Goal: Communication & Community: Answer question/provide support

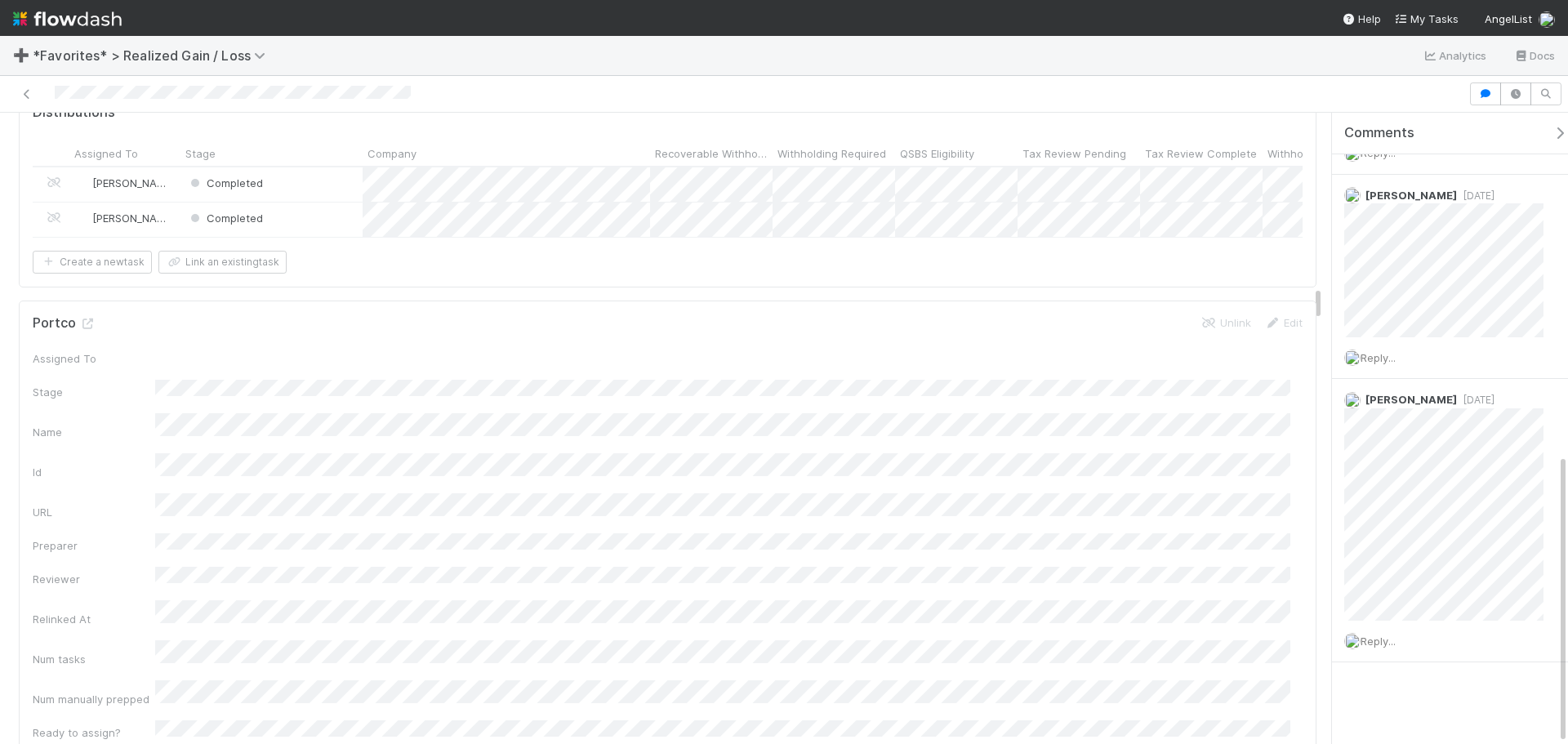
scroll to position [3350, 0]
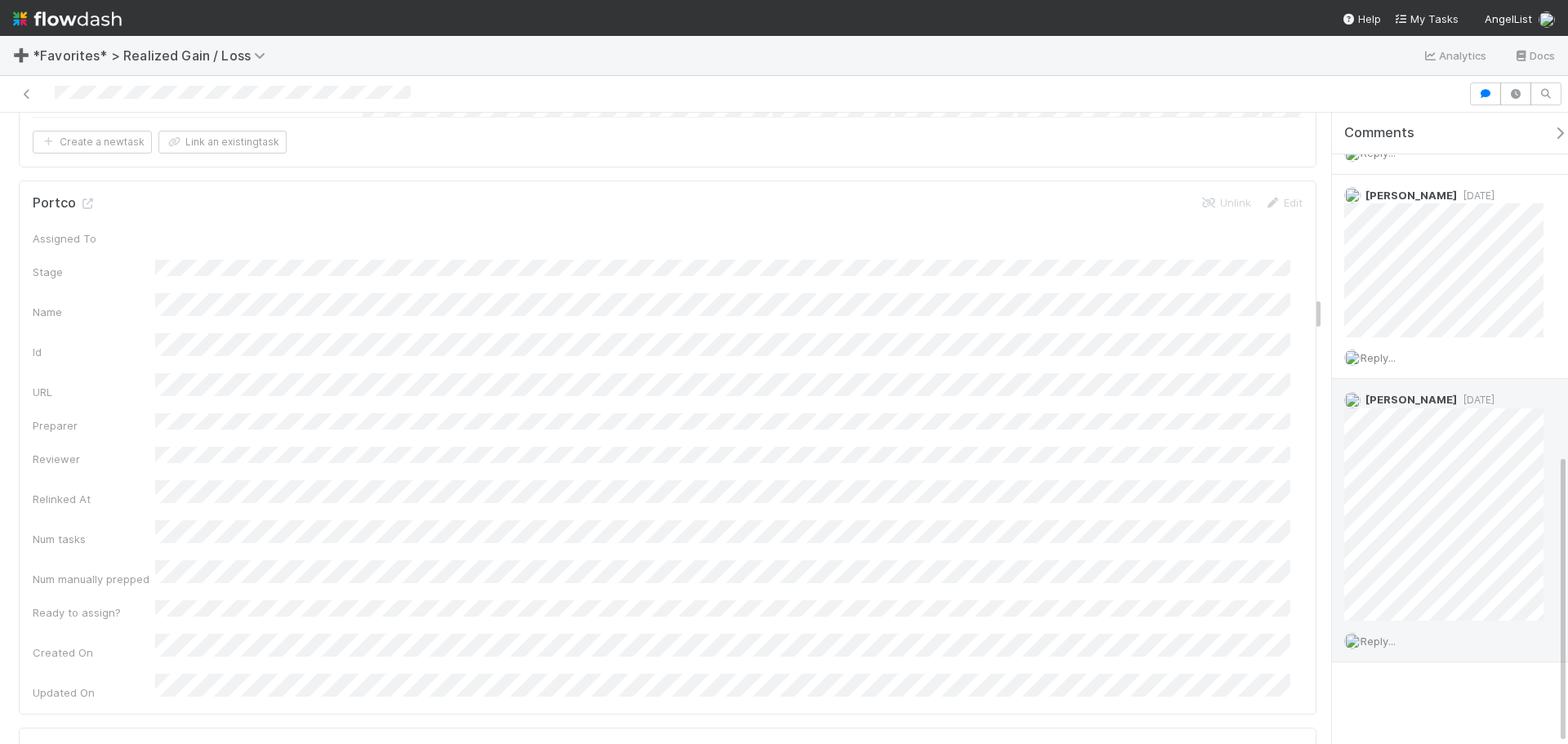
click at [1456, 401] on span "8 months ago" at bounding box center [1475, 400] width 38 height 12
click at [700, 94] on div at bounding box center [734, 94] width 1455 height 23
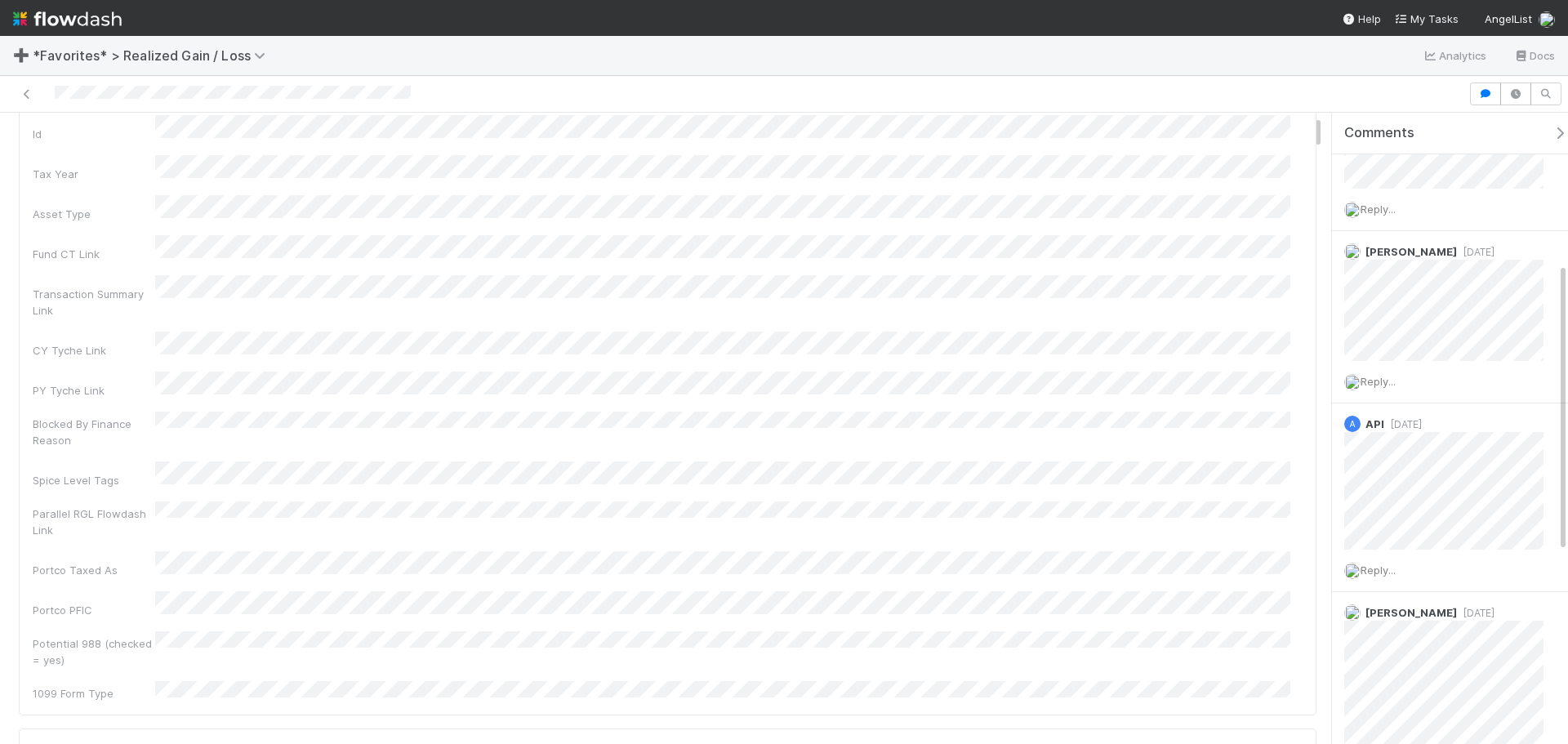
scroll to position [0, 0]
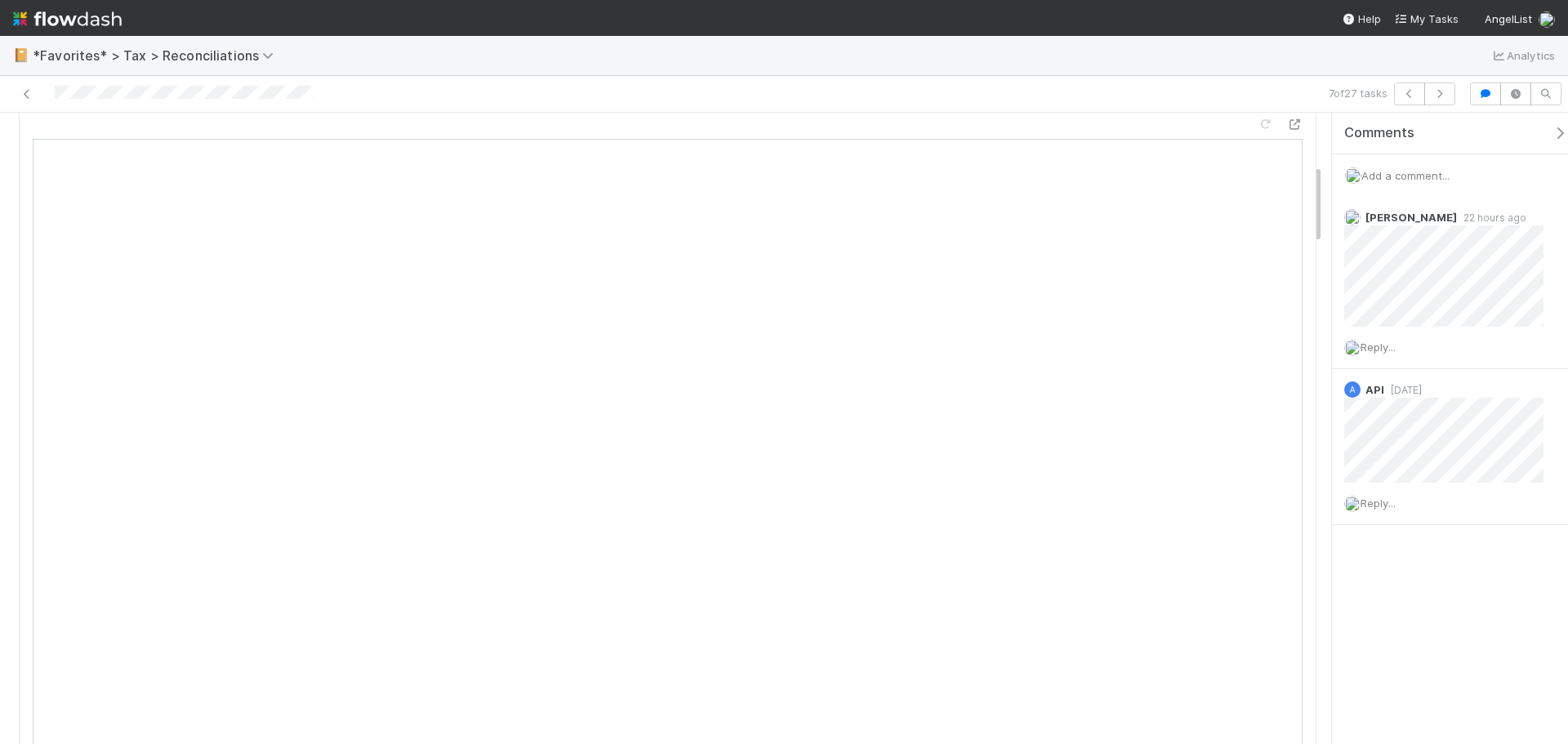
scroll to position [409, 0]
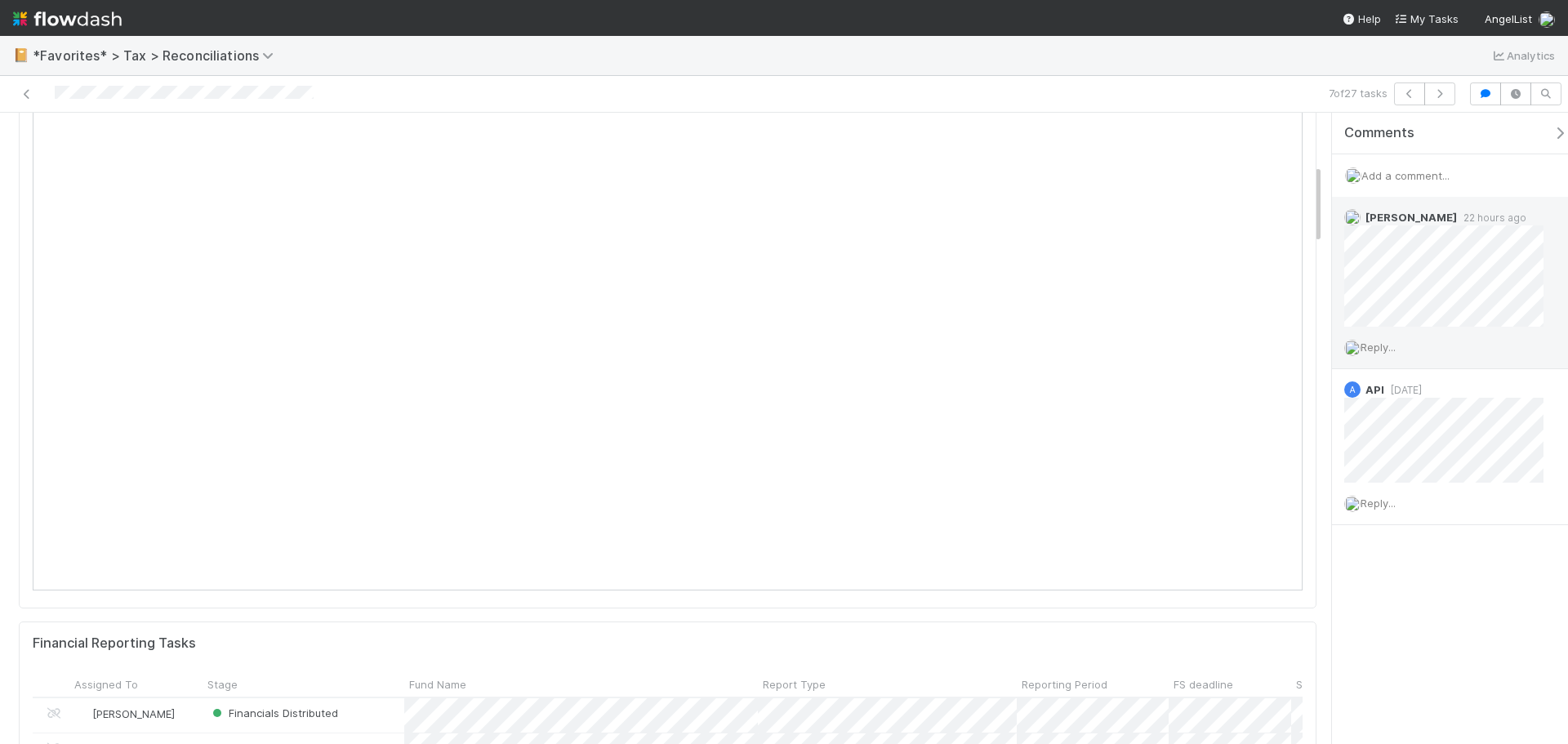
click at [1389, 341] on span "Reply..." at bounding box center [1378, 346] width 35 height 13
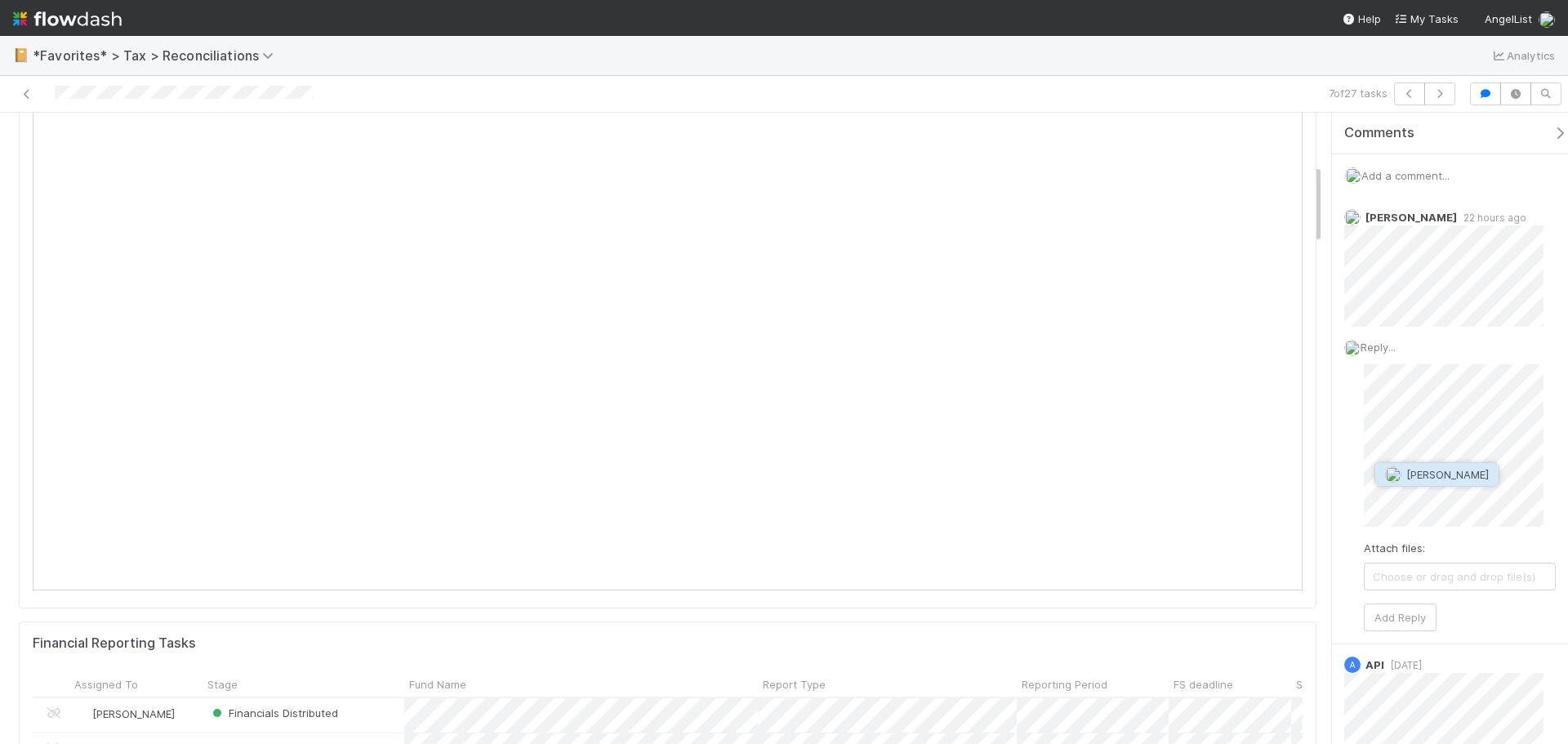
click at [1463, 473] on span "Moein Zandi" at bounding box center [1448, 474] width 83 height 13
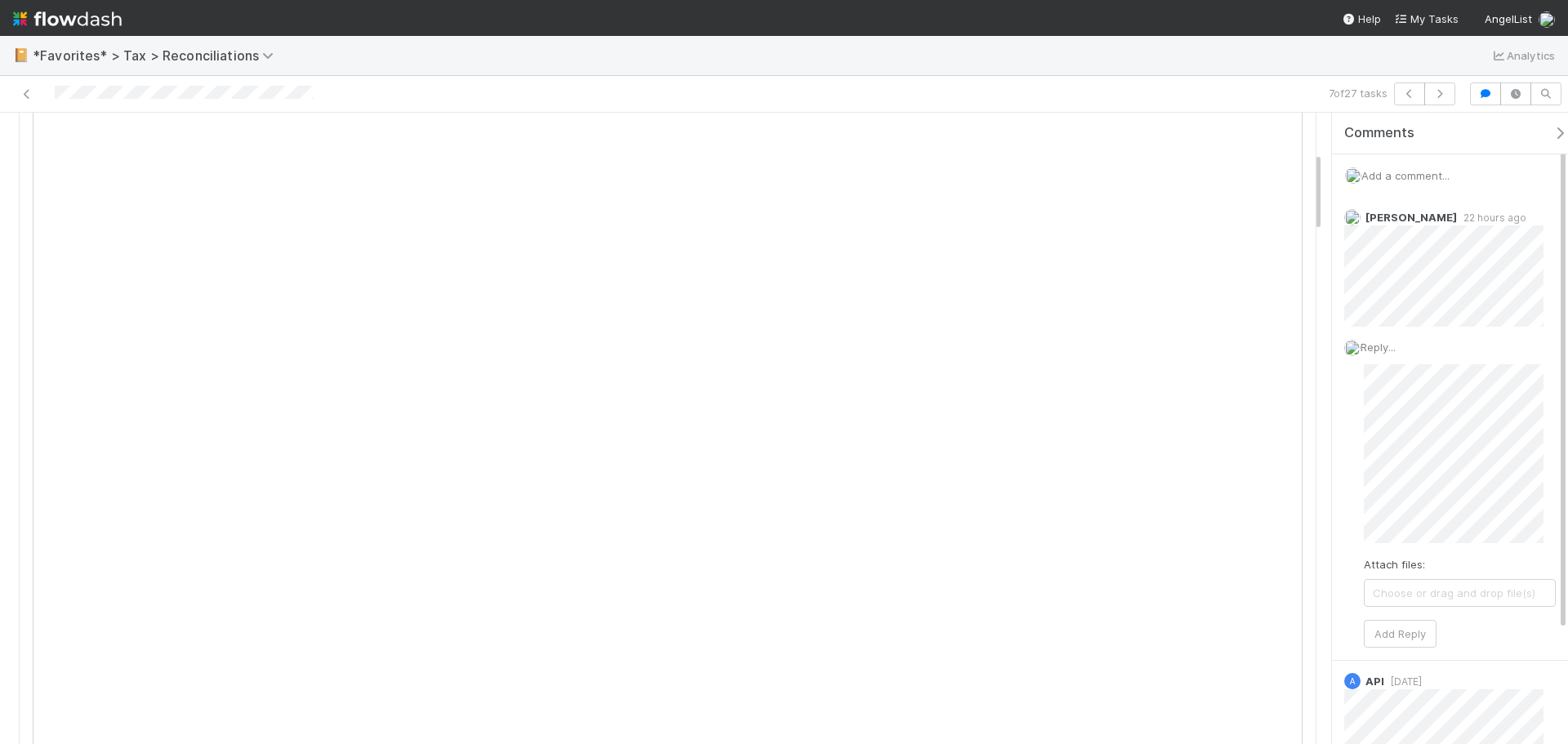
scroll to position [245, 0]
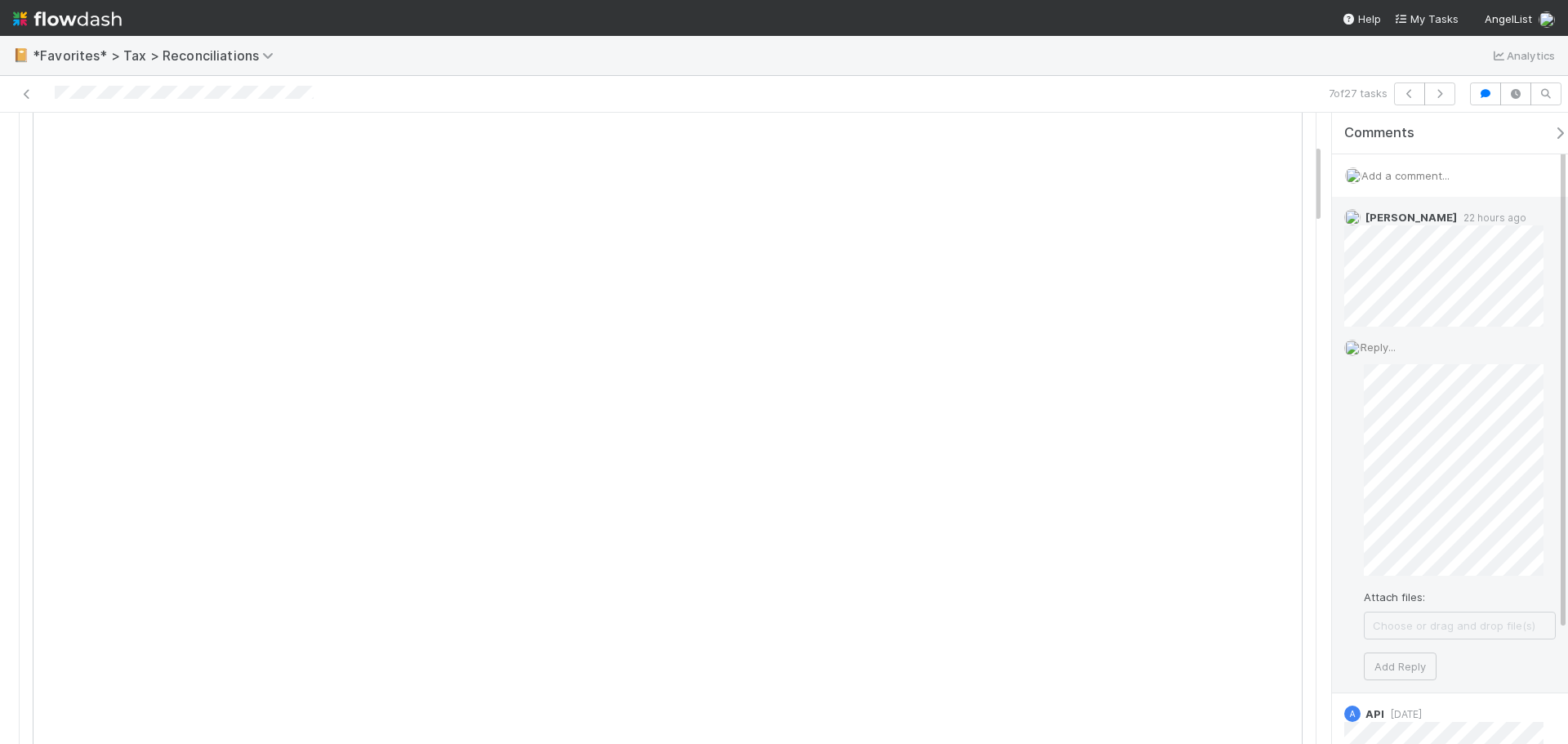
click at [1363, 661] on div "Reply... Attach files: Choose or drag and drop file(s) Add Reply" at bounding box center [1449, 509] width 236 height 365
click at [1372, 683] on div "Reply... Attach files: Choose or drag and drop file(s) Add Reply" at bounding box center [1449, 509] width 236 height 365
click at [1379, 673] on button "Add Reply" at bounding box center [1400, 667] width 73 height 28
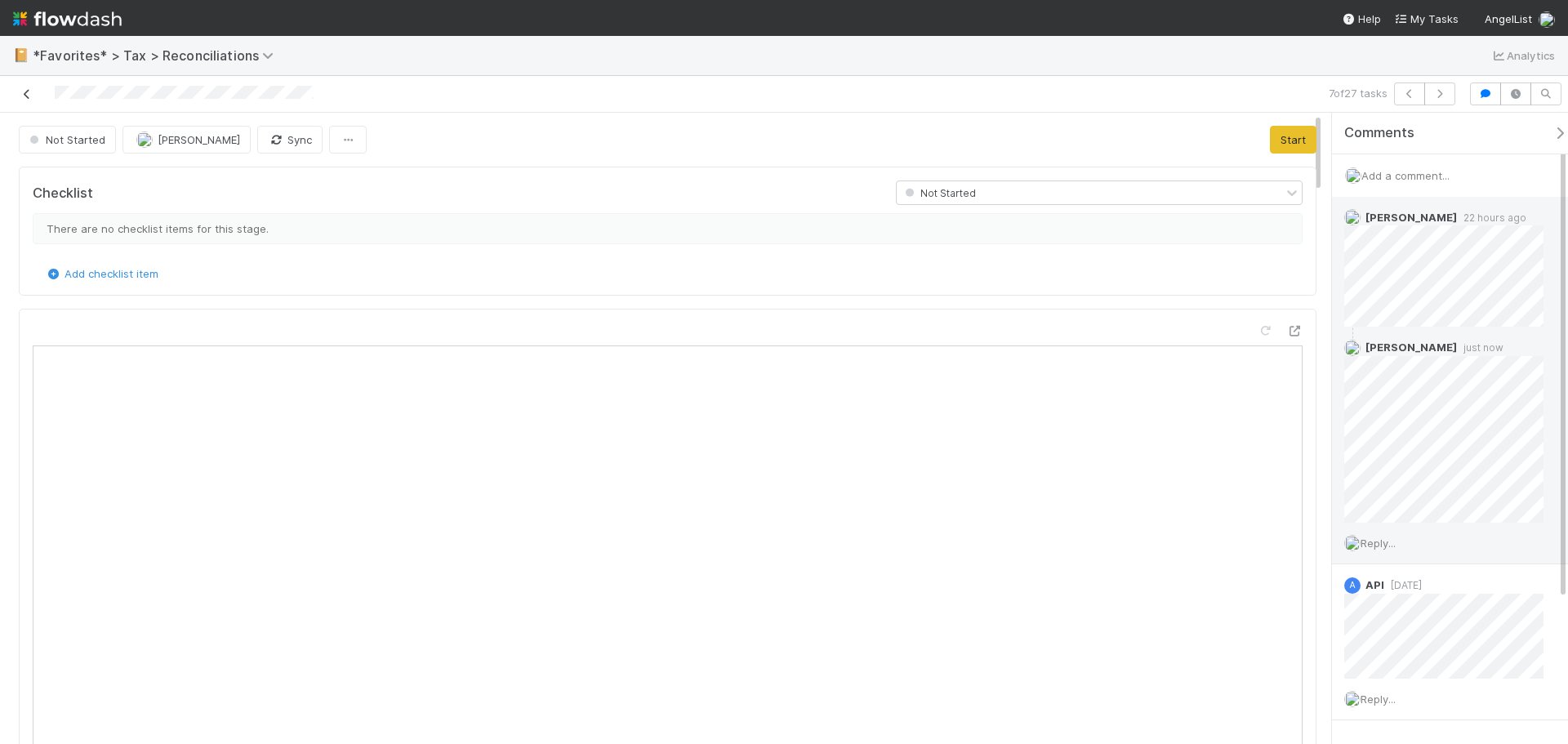
click at [24, 86] on link at bounding box center [26, 94] width 17 height 17
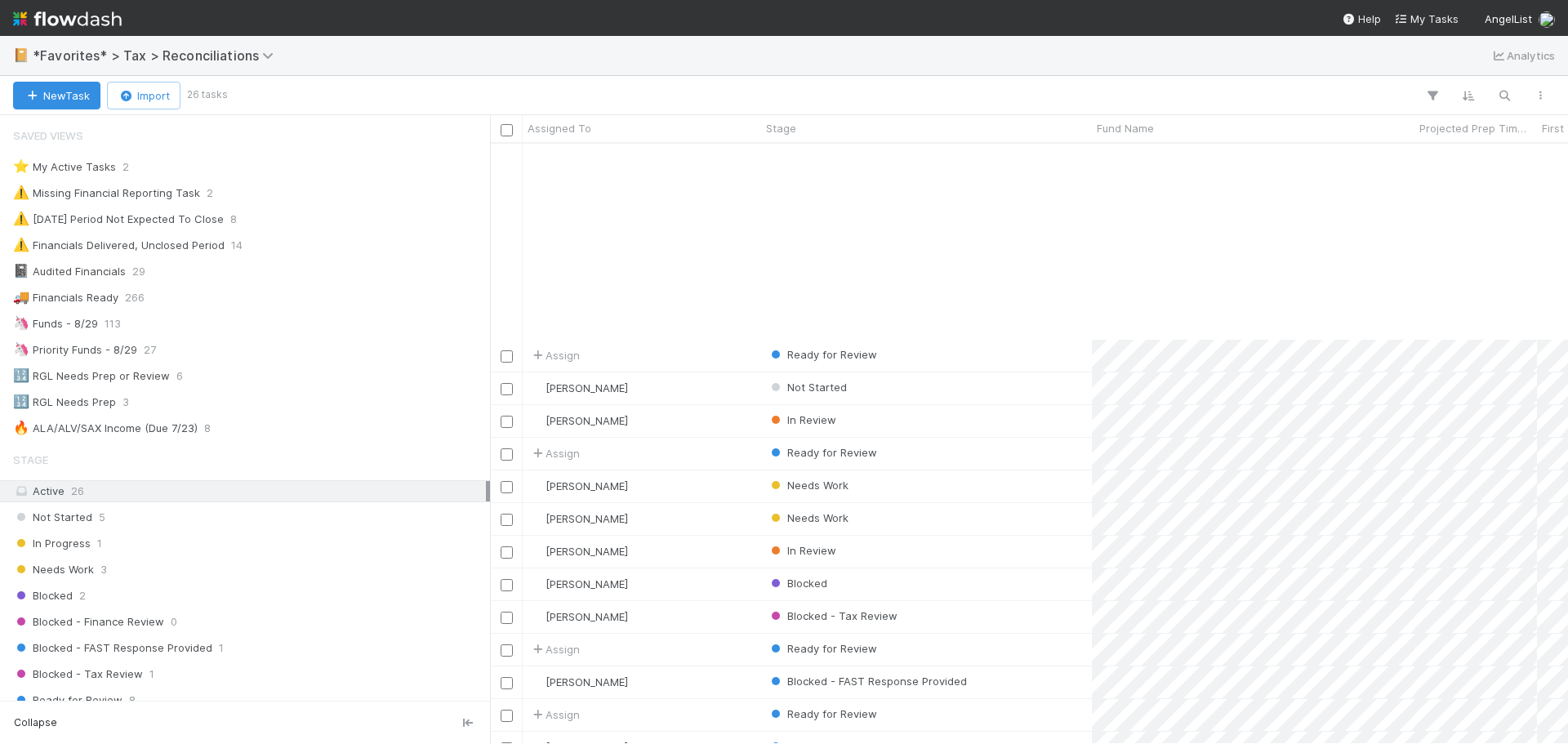
scroll to position [627, 0]
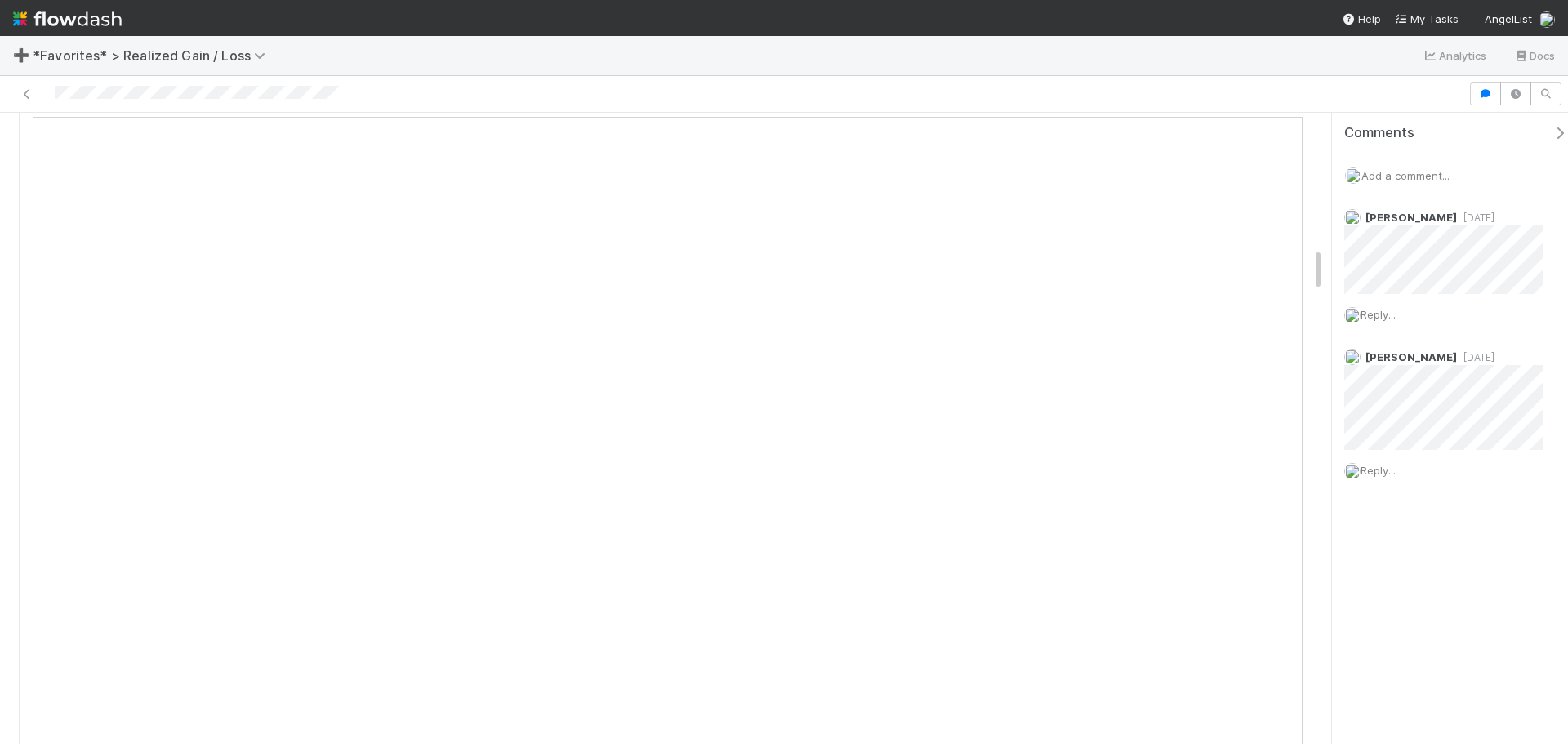
scroll to position [1961, 0]
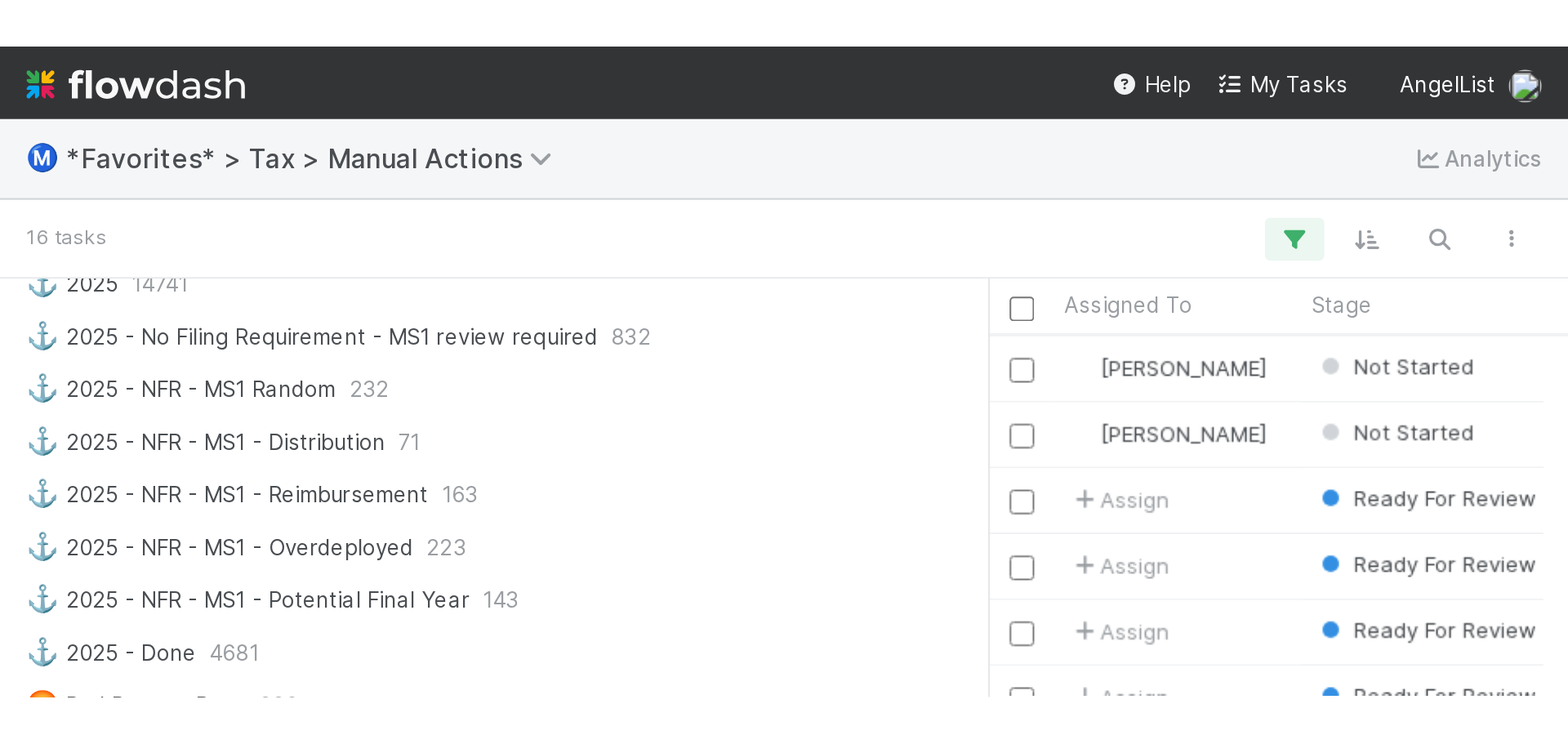
scroll to position [588, 1065]
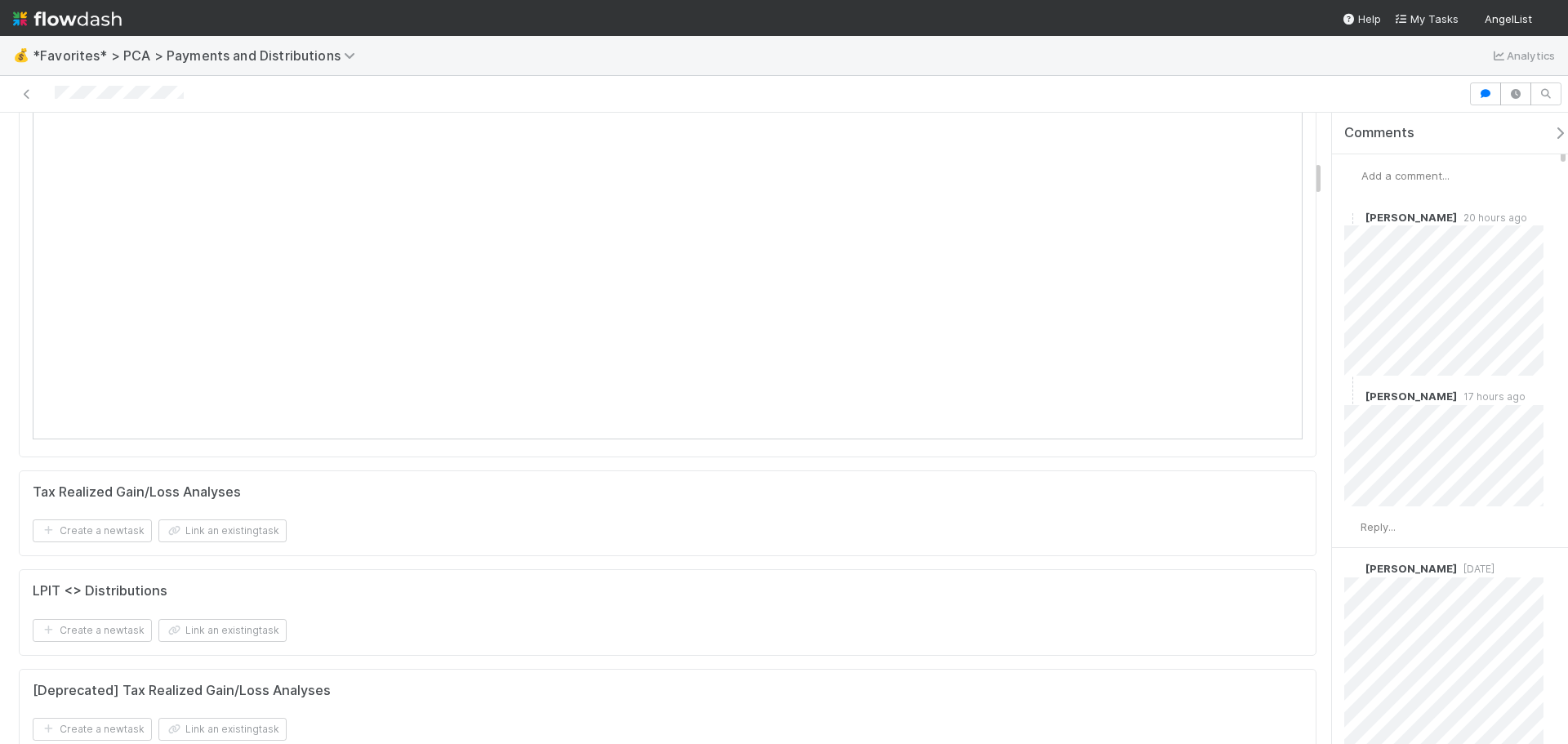
scroll to position [817, 0]
